Goal: Check status: Check status

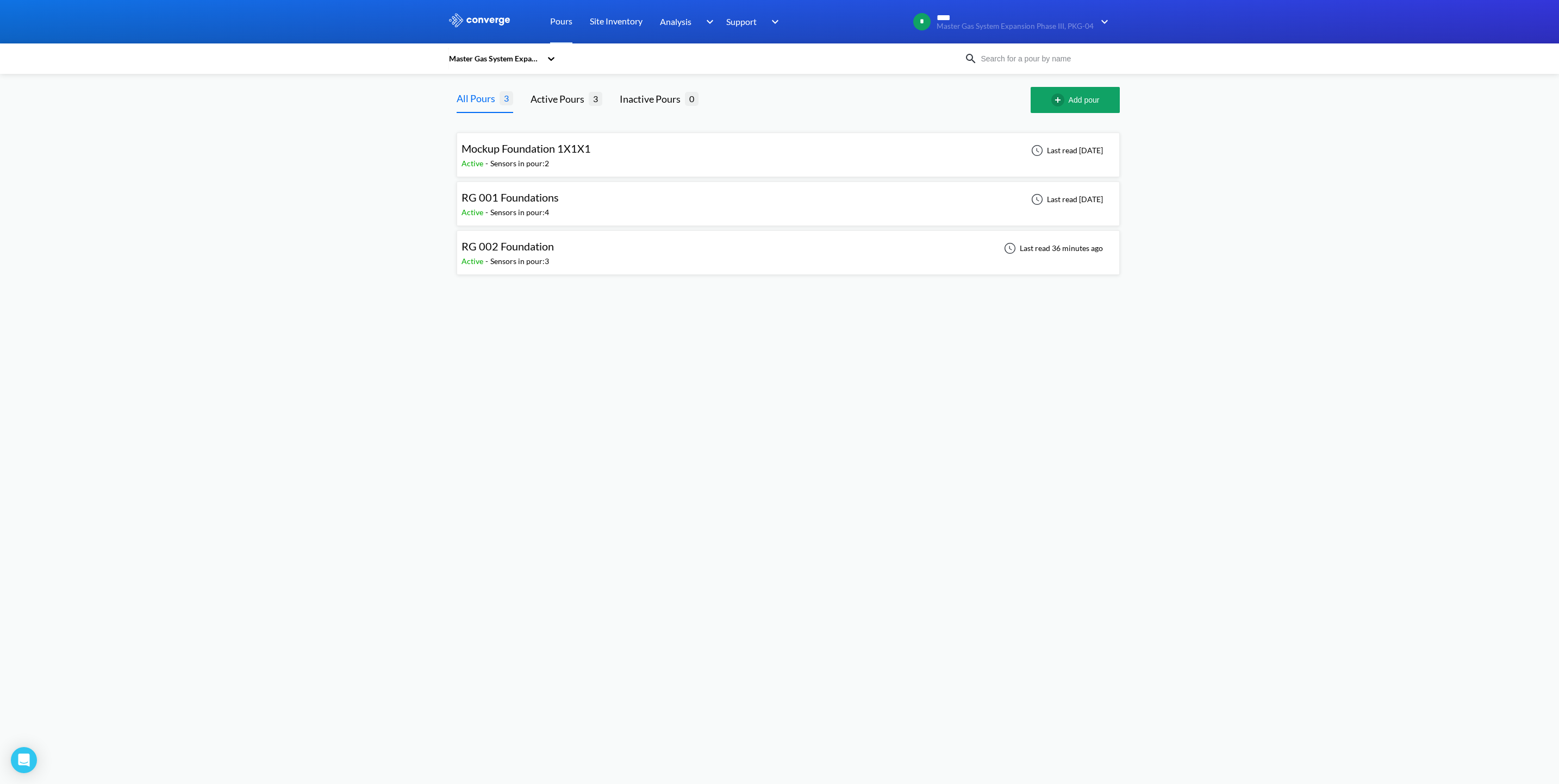
click at [720, 256] on div "RG 002 Foundation Active - Sensors in pour: 3 Last read 36 minutes ago" at bounding box center [789, 252] width 654 height 34
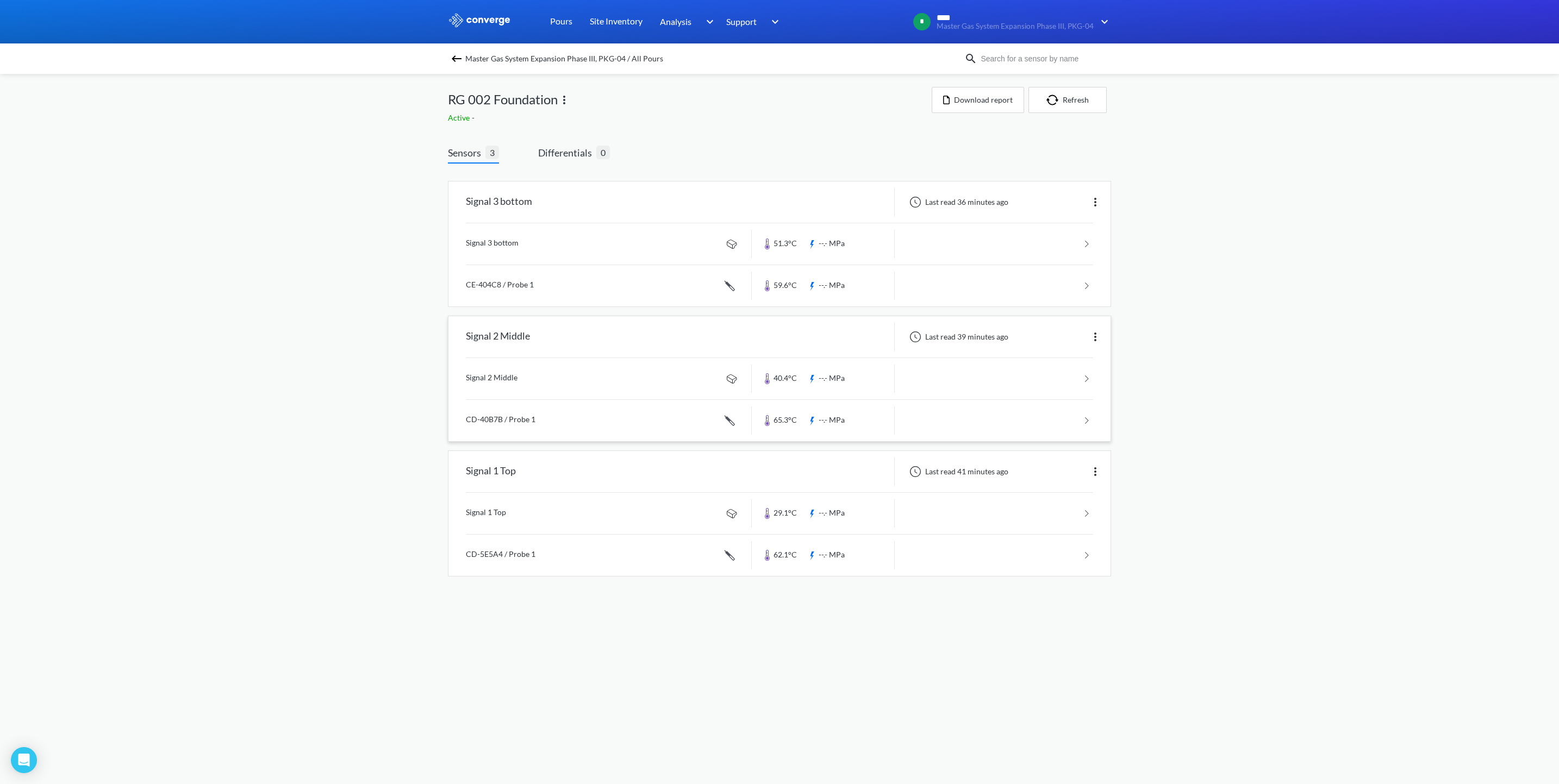
click at [809, 413] on link at bounding box center [780, 420] width 628 height 41
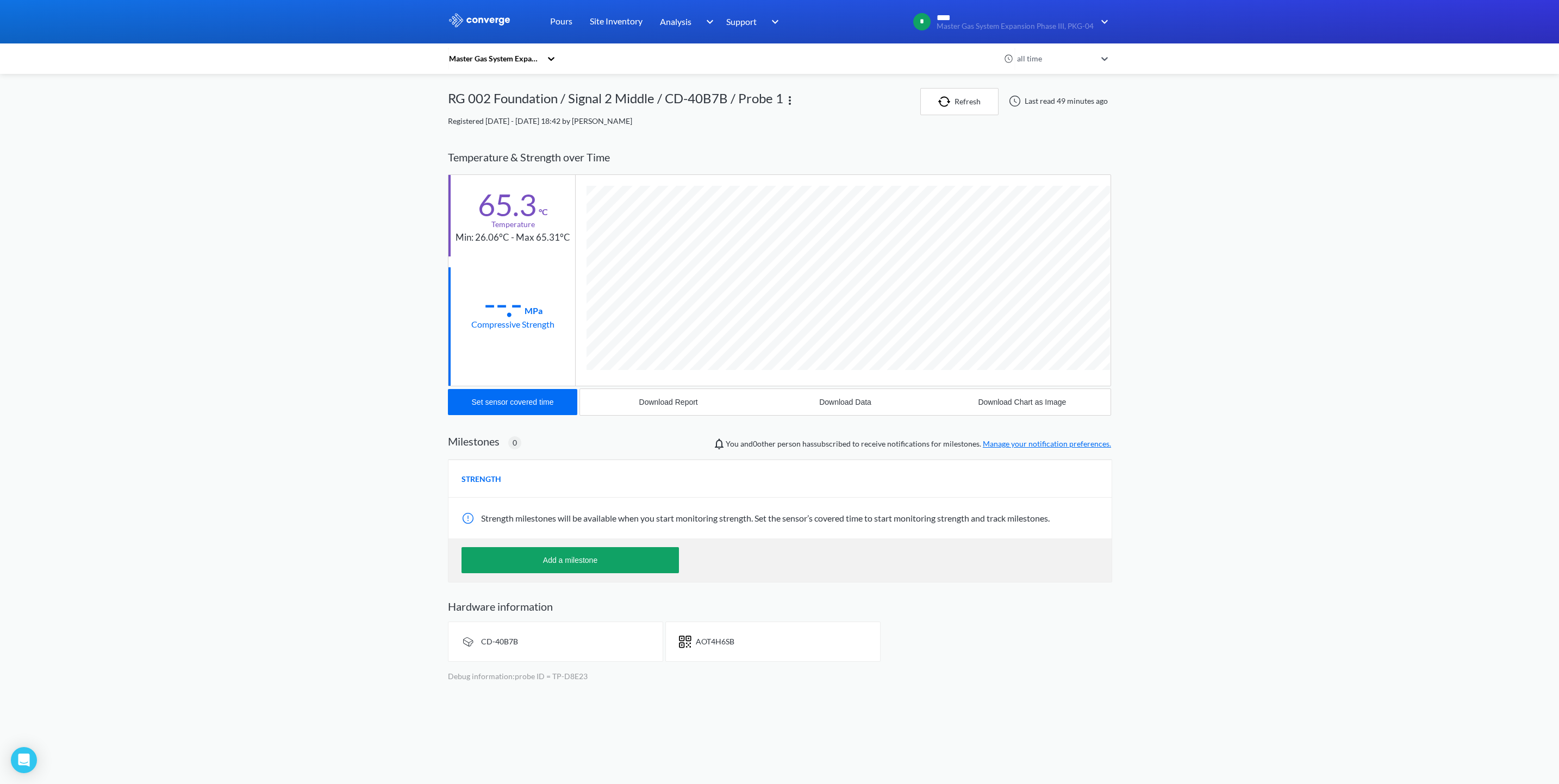
scroll to position [596, 664]
click at [1203, 242] on div "MENU Master Gas System Expansion Phase III, PKG-04 Pours Site Inventory Analysi…" at bounding box center [780, 345] width 1559 height 690
click at [974, 109] on button "Refresh" at bounding box center [959, 102] width 78 height 27
click at [560, 19] on link "Pours" at bounding box center [561, 22] width 22 height 44
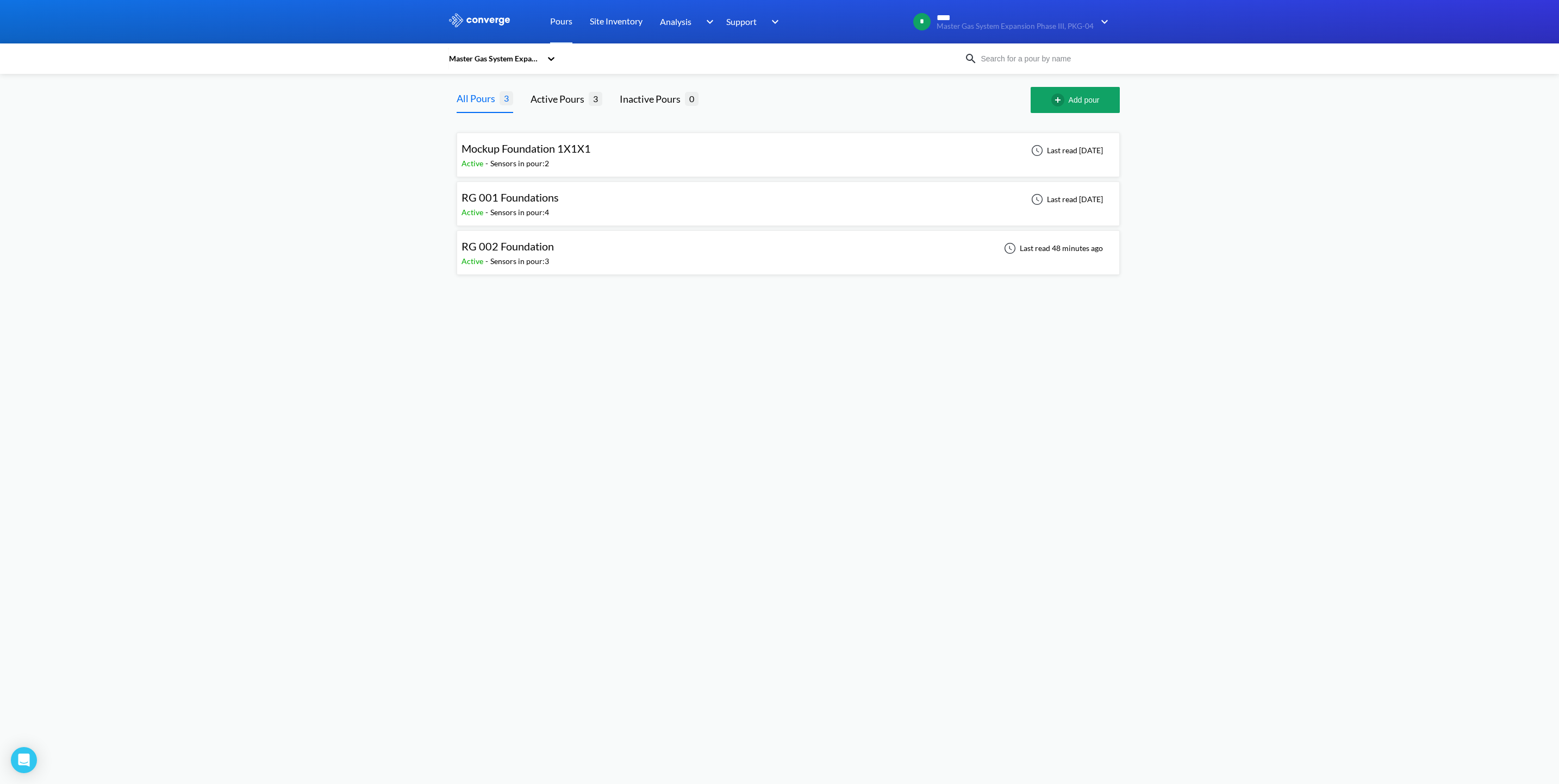
click at [568, 248] on div "RG 002 Foundation Active - Sensors in pour: 3 Last read 48 minutes ago" at bounding box center [789, 252] width 654 height 34
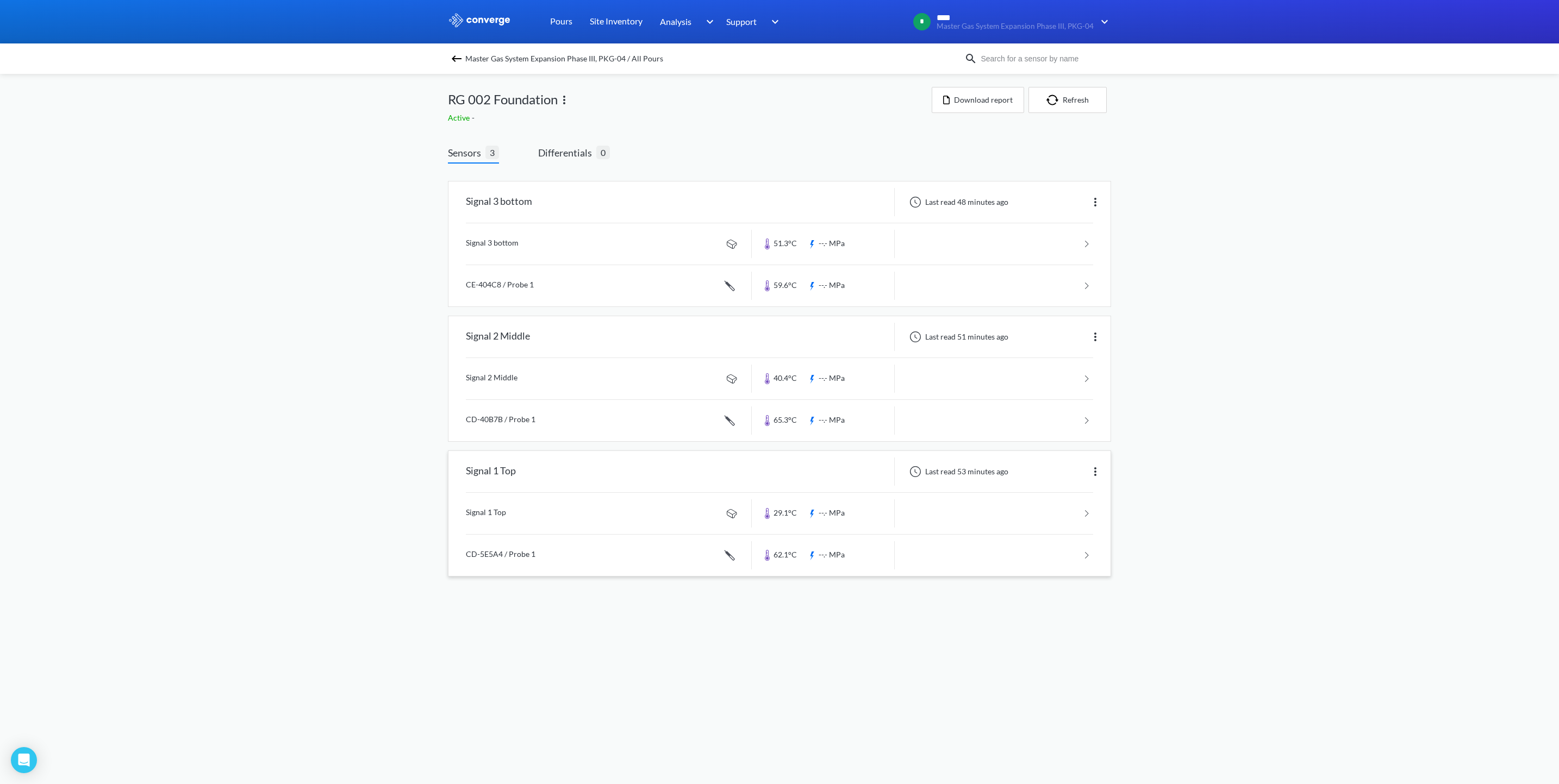
click at [813, 556] on link at bounding box center [780, 555] width 628 height 41
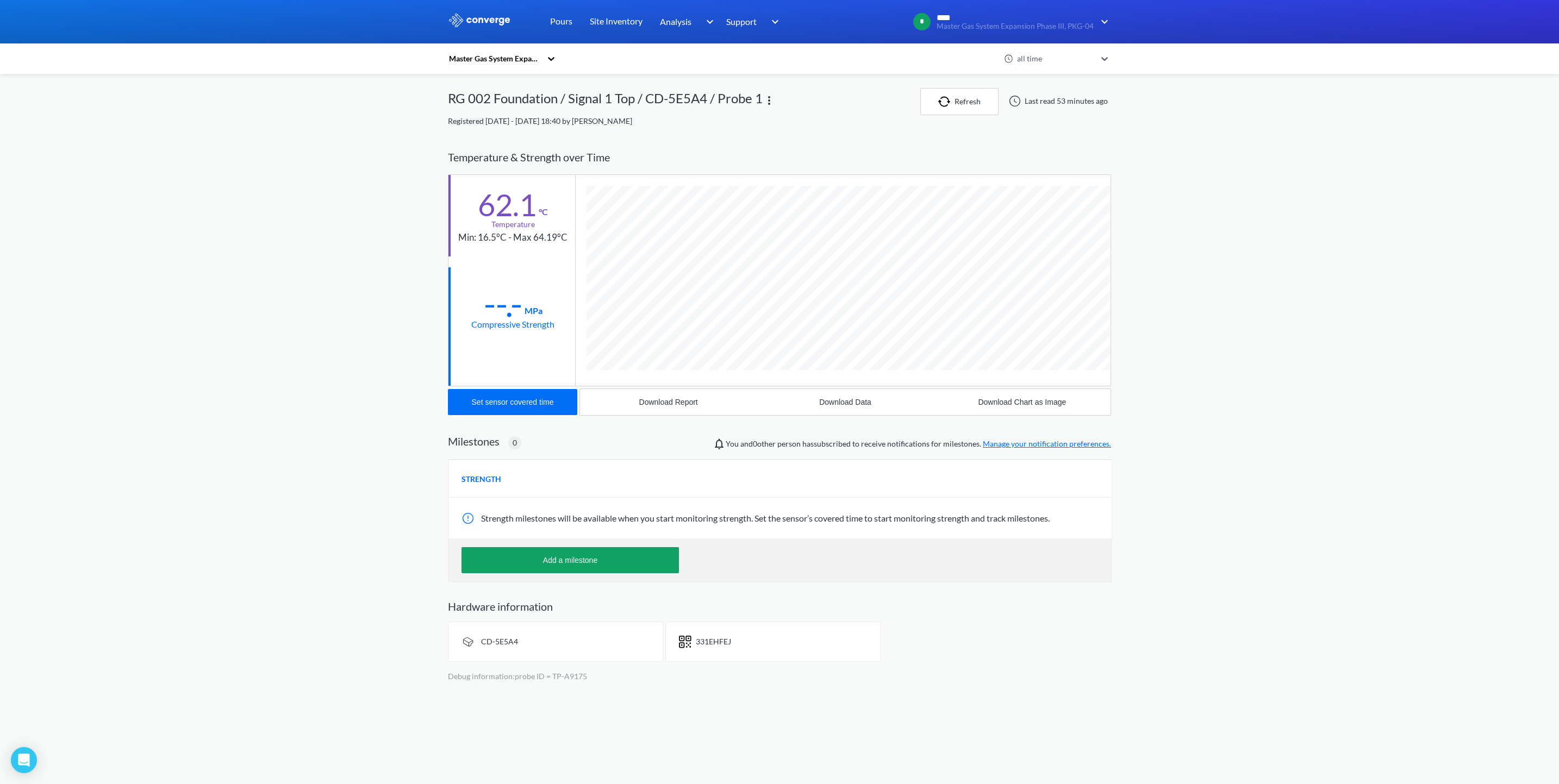
scroll to position [596, 664]
click at [970, 103] on button "Refresh" at bounding box center [959, 102] width 78 height 27
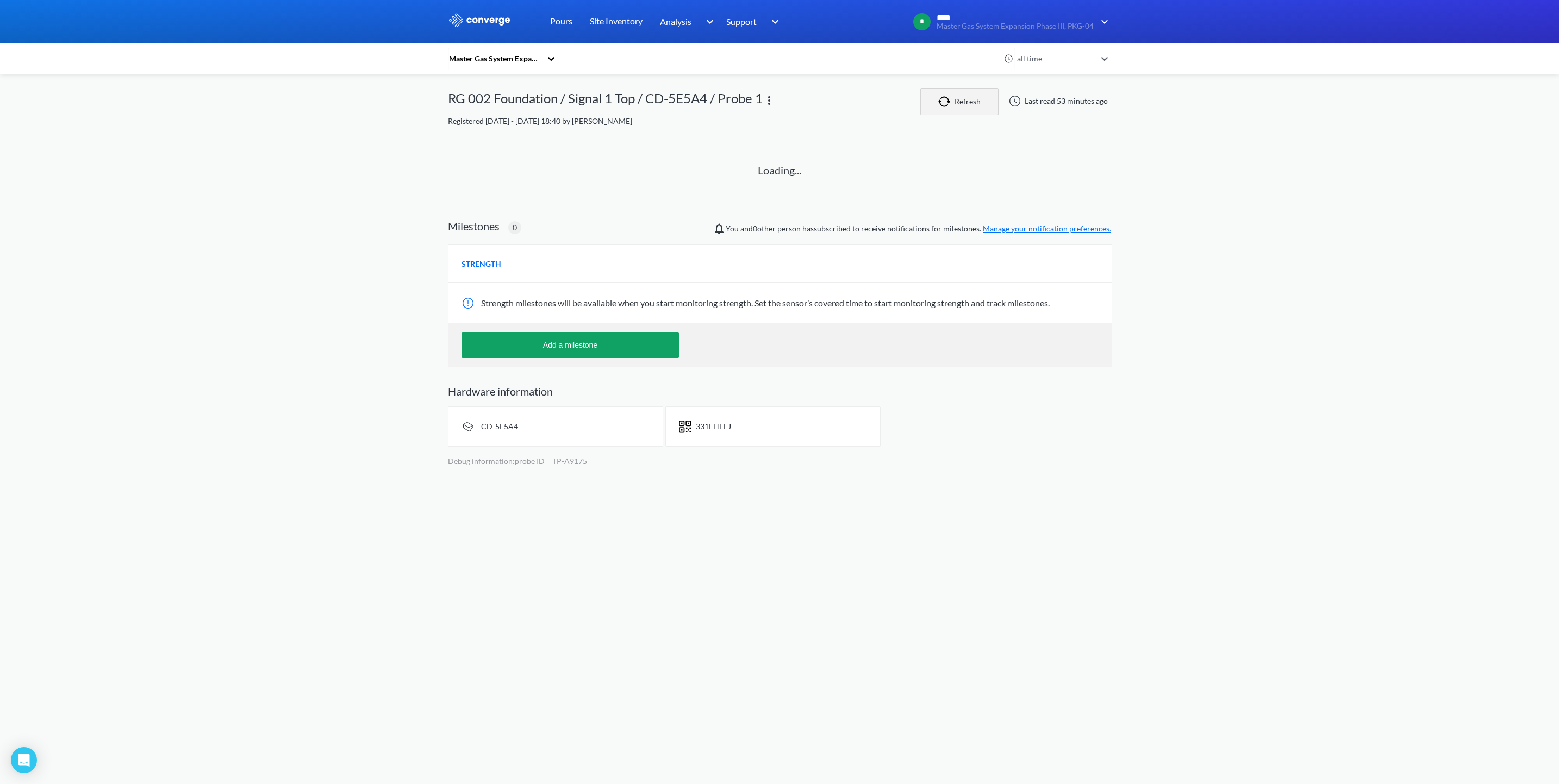
click at [970, 103] on button "Refresh" at bounding box center [959, 102] width 78 height 27
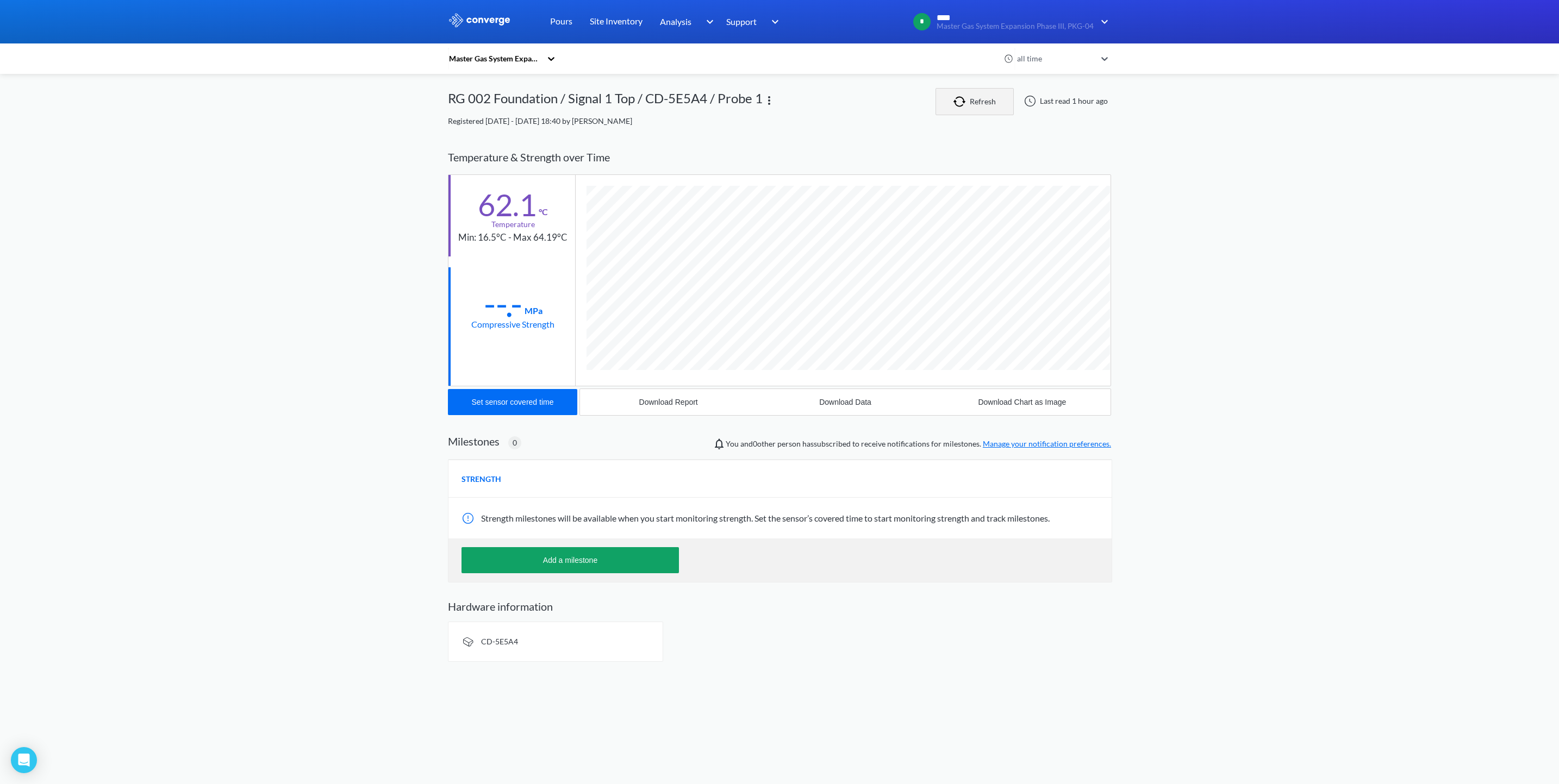
scroll to position [577, 664]
click at [559, 24] on link "Pours" at bounding box center [561, 22] width 22 height 44
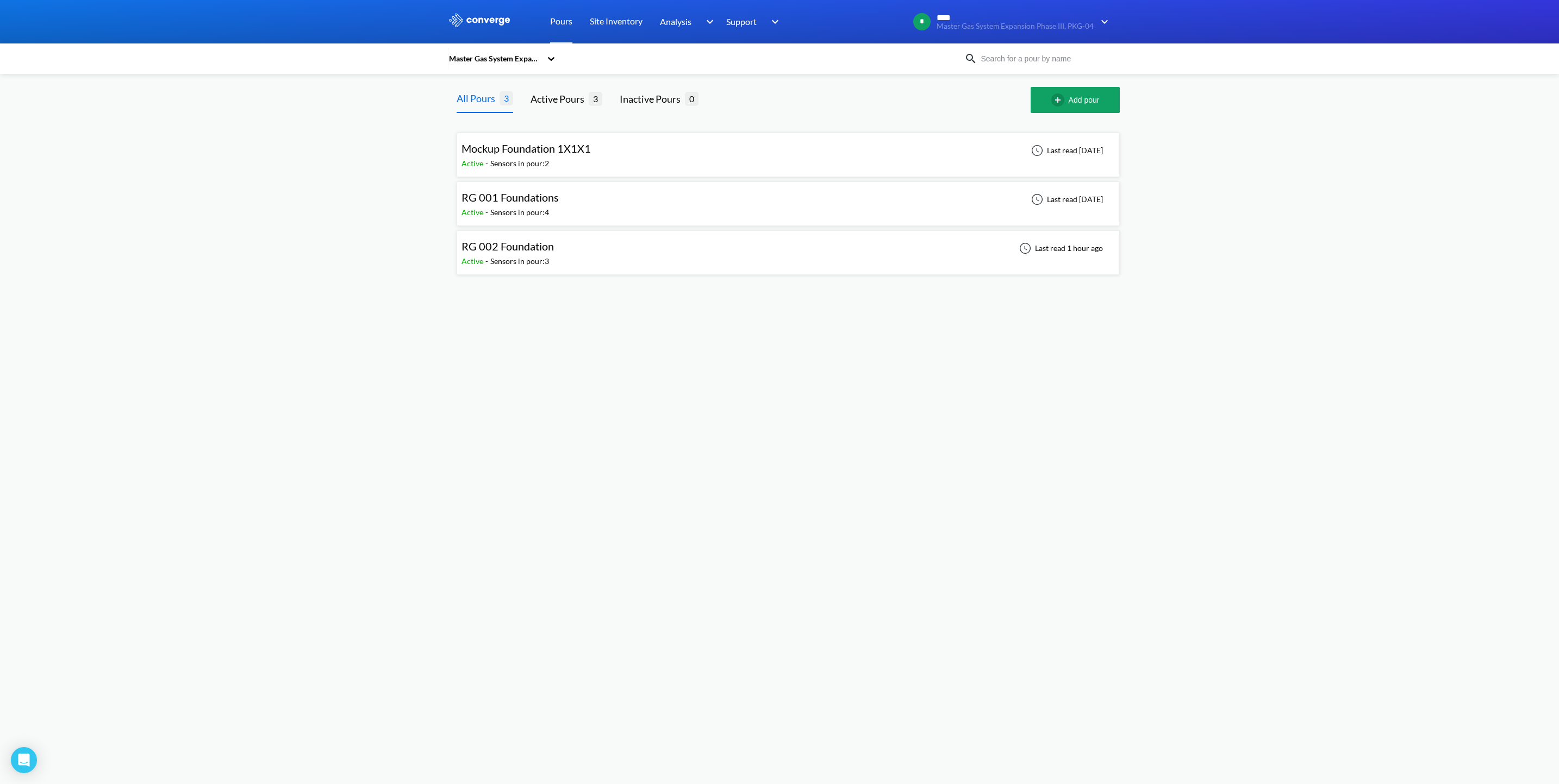
click at [563, 253] on div "RG 002 Foundation Active - Sensors in pour: 3 Last read 1 hour ago" at bounding box center [789, 252] width 654 height 34
